Goal: Navigation & Orientation: Find specific page/section

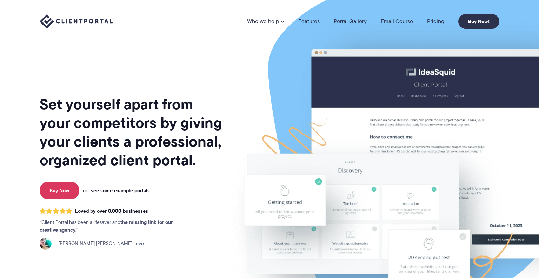
click at [138, 190] on link "see some example portals" at bounding box center [120, 190] width 59 height 6
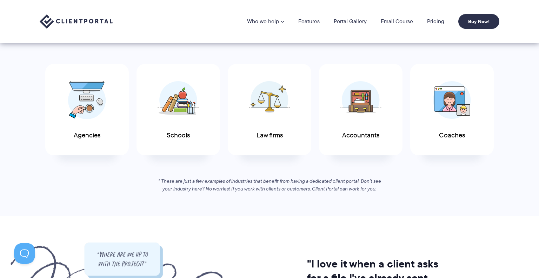
scroll to position [34, 0]
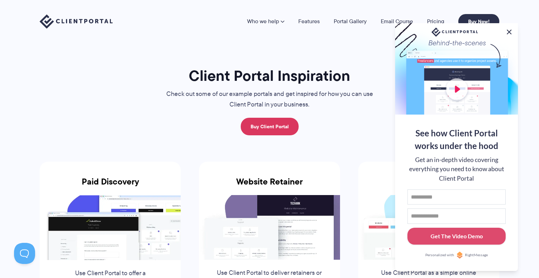
click at [509, 28] on button at bounding box center [509, 32] width 8 height 8
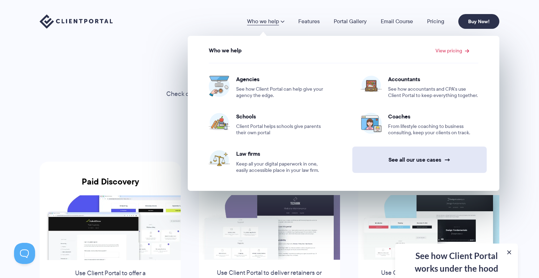
click at [422, 159] on link "See all our use cases →" at bounding box center [420, 159] width 134 height 26
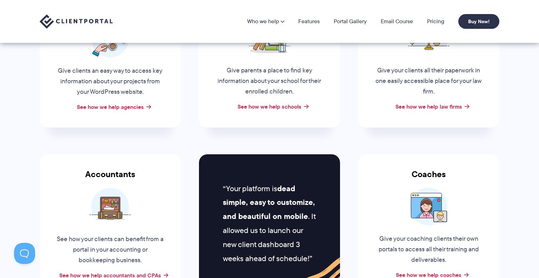
scroll to position [97, 0]
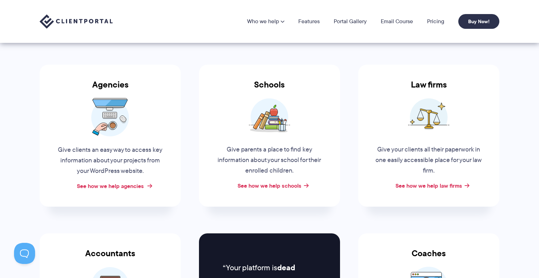
click at [123, 186] on link "See how we help agencies" at bounding box center [110, 186] width 67 height 8
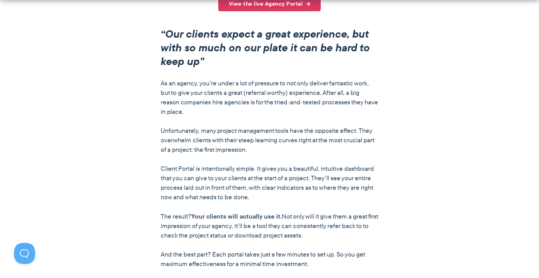
scroll to position [573, 0]
